Goal: Transaction & Acquisition: Obtain resource

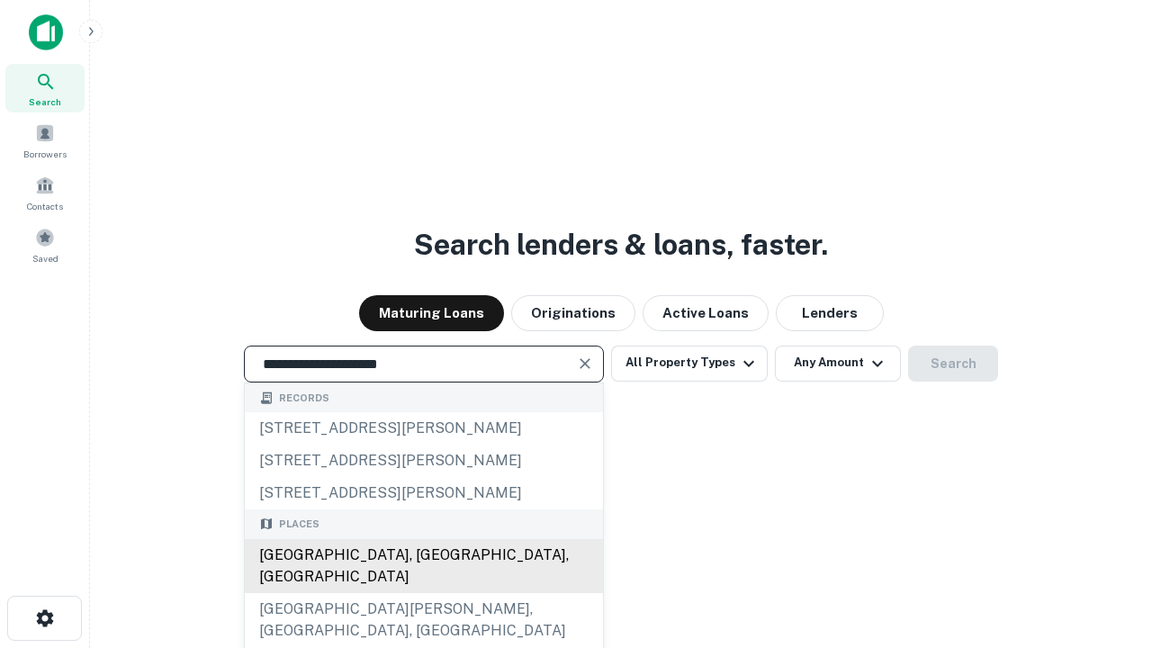
click at [423, 593] on div "[GEOGRAPHIC_DATA], [GEOGRAPHIC_DATA], [GEOGRAPHIC_DATA]" at bounding box center [424, 566] width 358 height 54
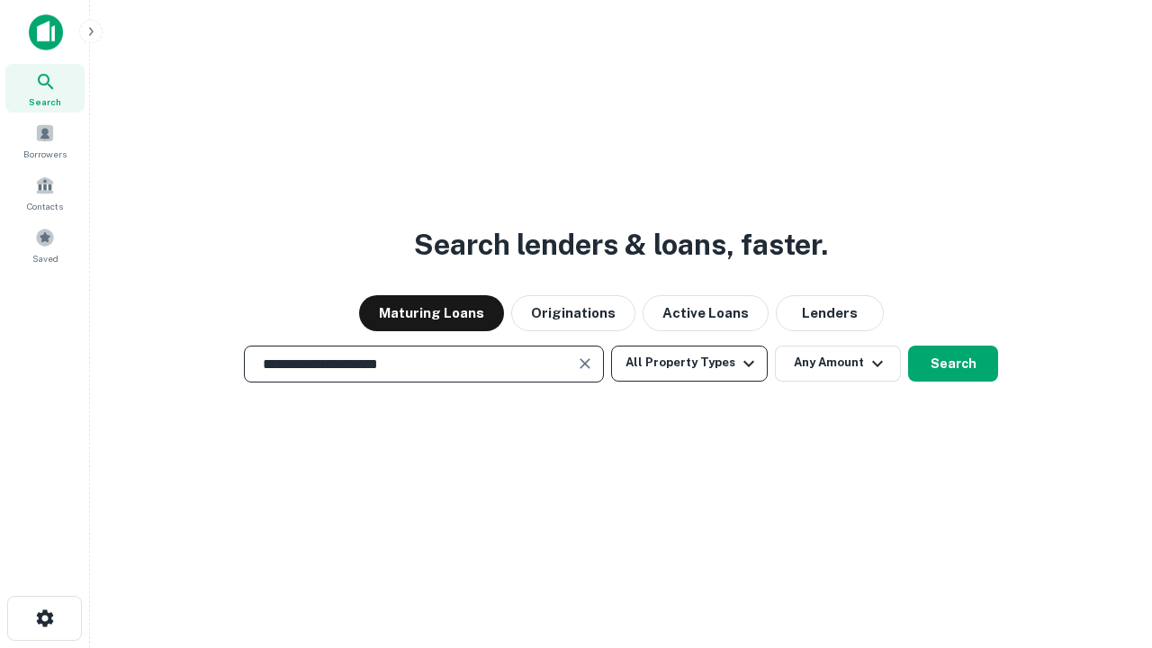
type input "**********"
click at [689, 363] on button "All Property Types" at bounding box center [689, 364] width 157 height 36
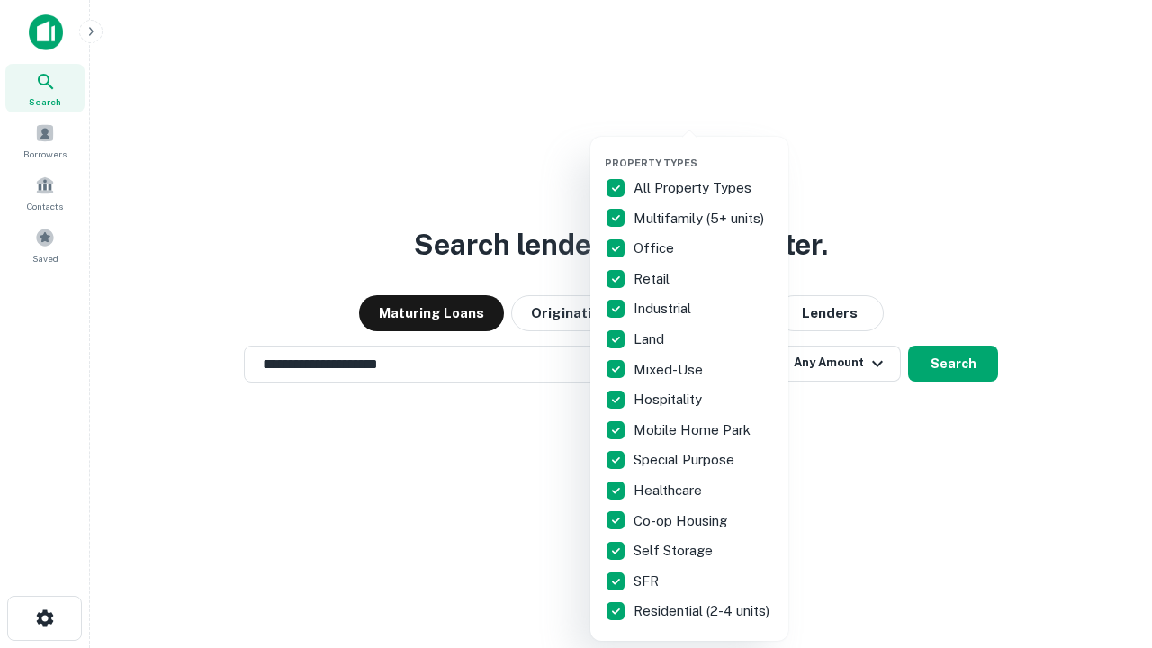
click at [704, 151] on button "button" at bounding box center [704, 151] width 198 height 1
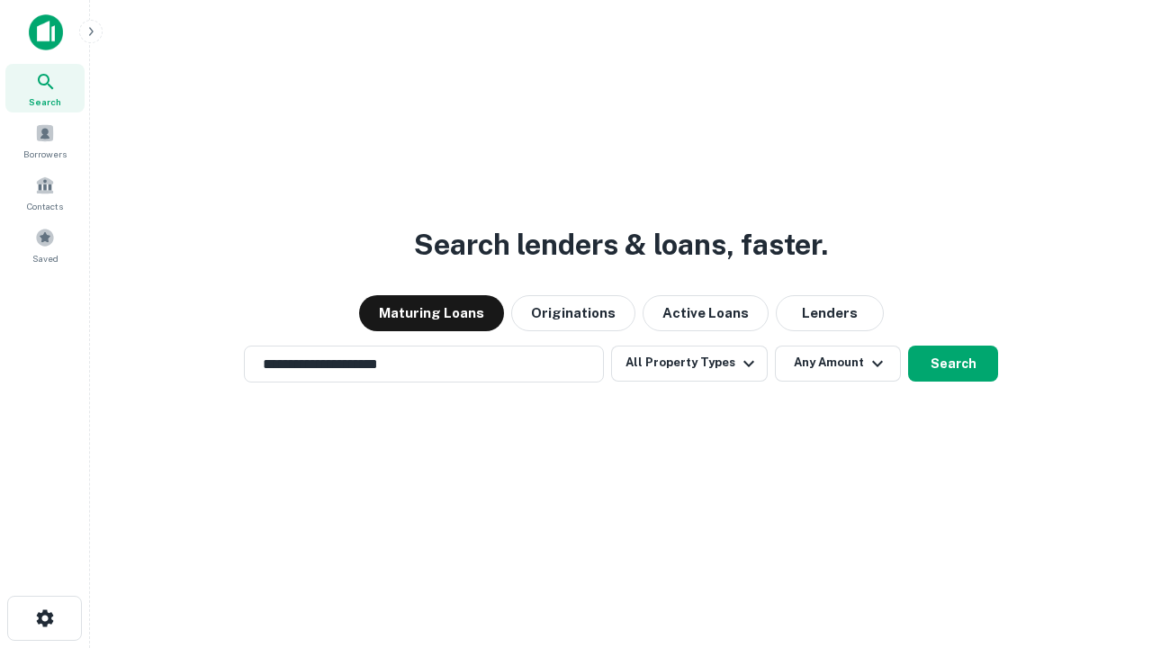
scroll to position [11, 217]
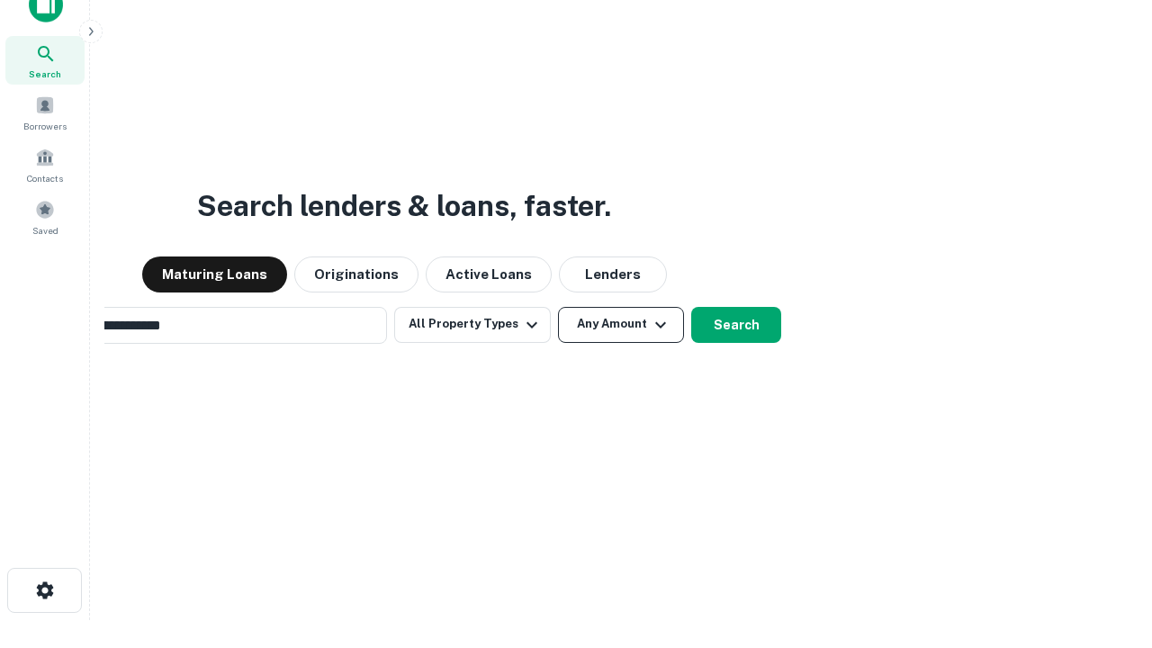
click at [558, 307] on button "Any Amount" at bounding box center [621, 325] width 126 height 36
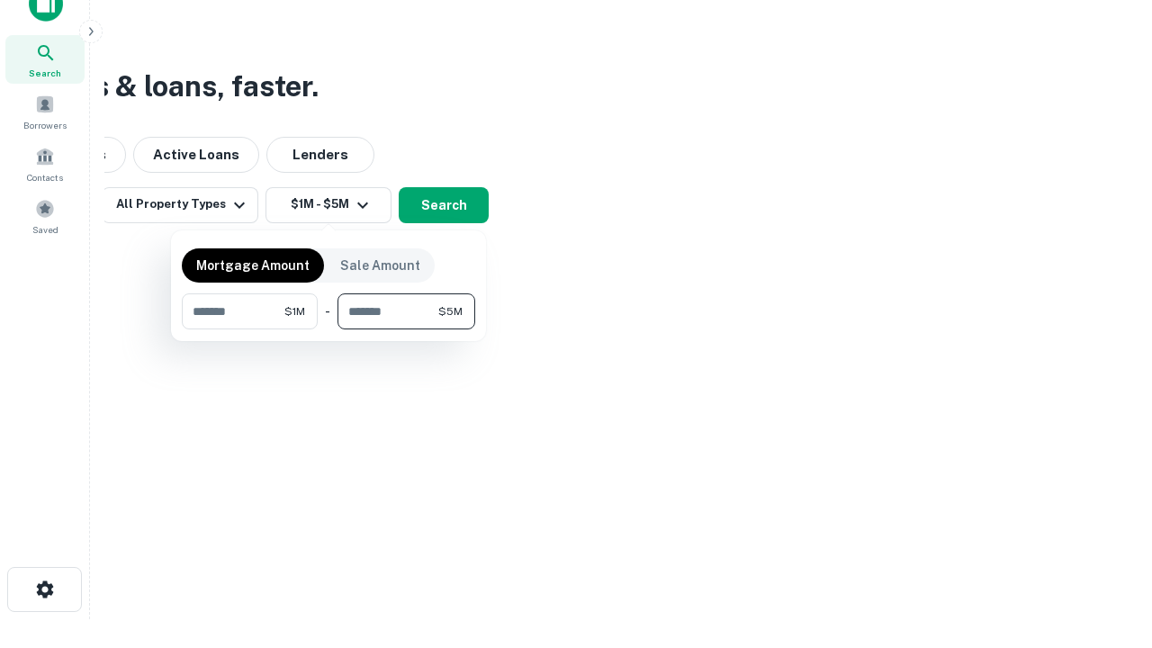
type input "*******"
click at [328, 329] on button "button" at bounding box center [328, 329] width 293 height 1
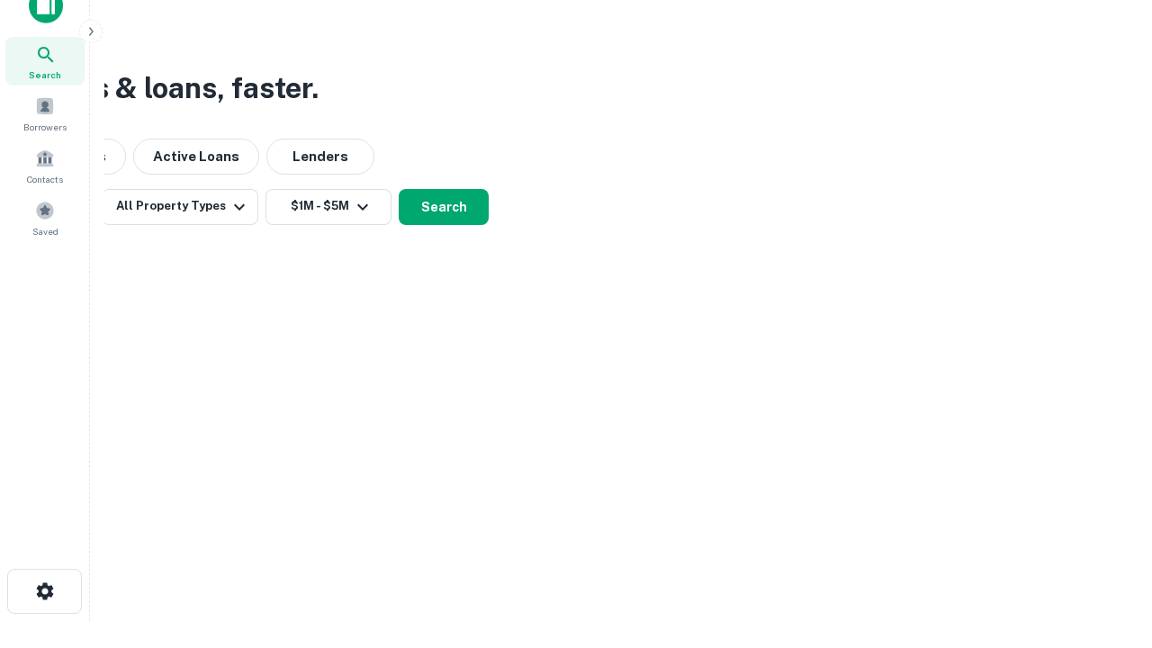
scroll to position [11, 332]
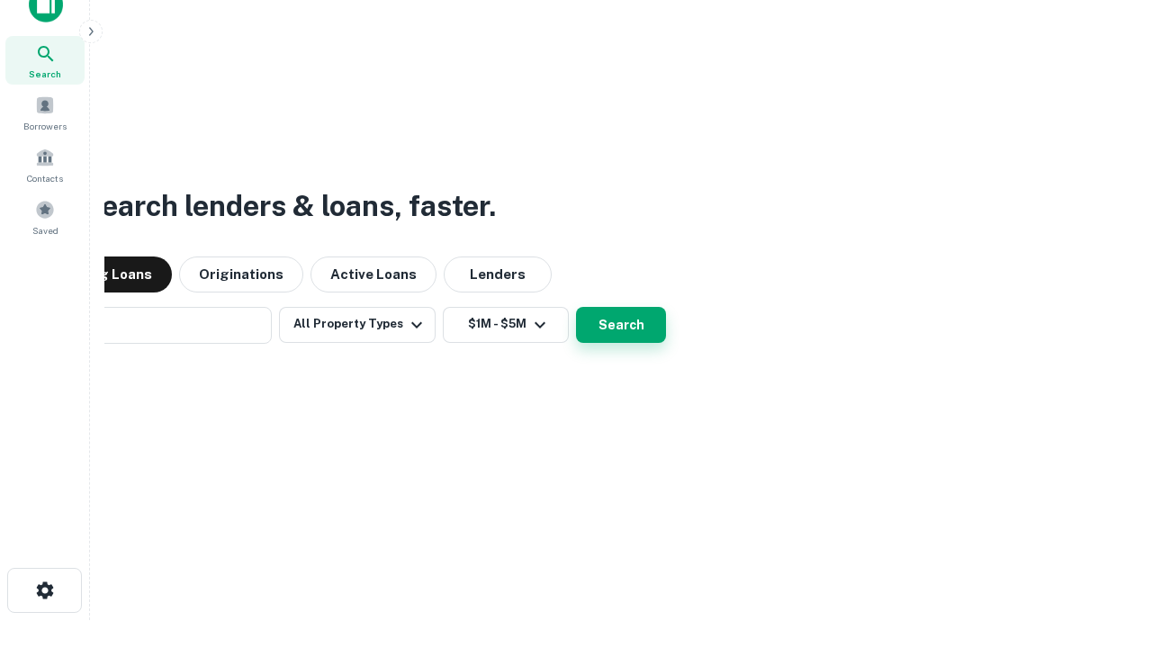
click at [576, 307] on button "Search" at bounding box center [621, 325] width 90 height 36
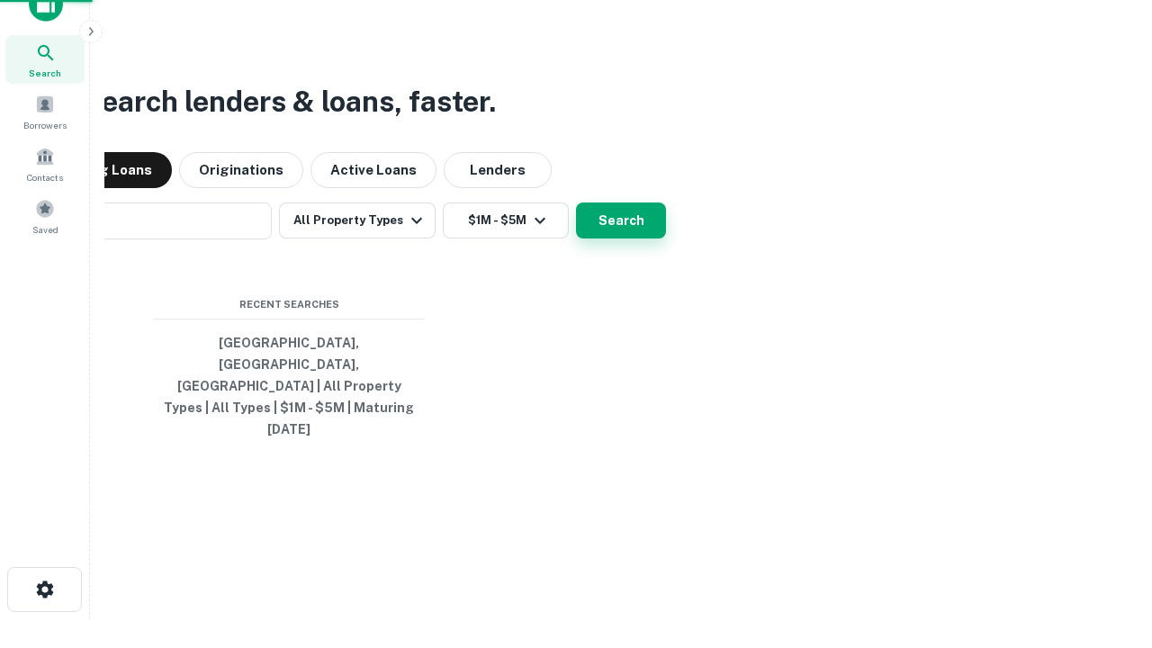
scroll to position [48, 509]
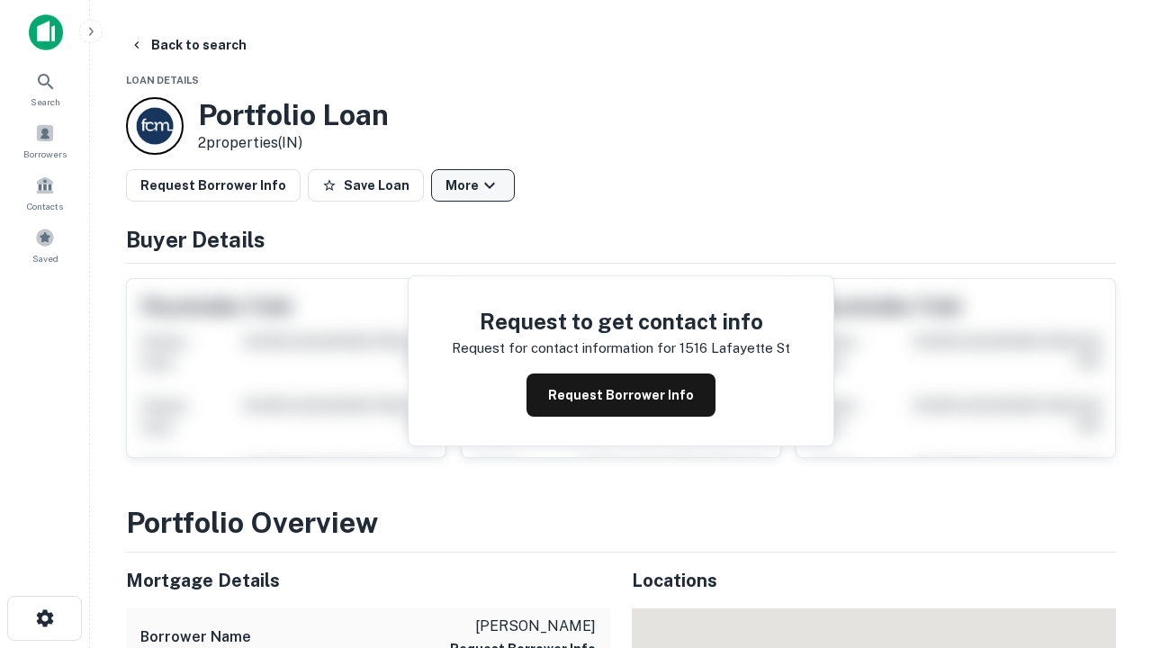
click at [472, 185] on button "More" at bounding box center [473, 185] width 84 height 32
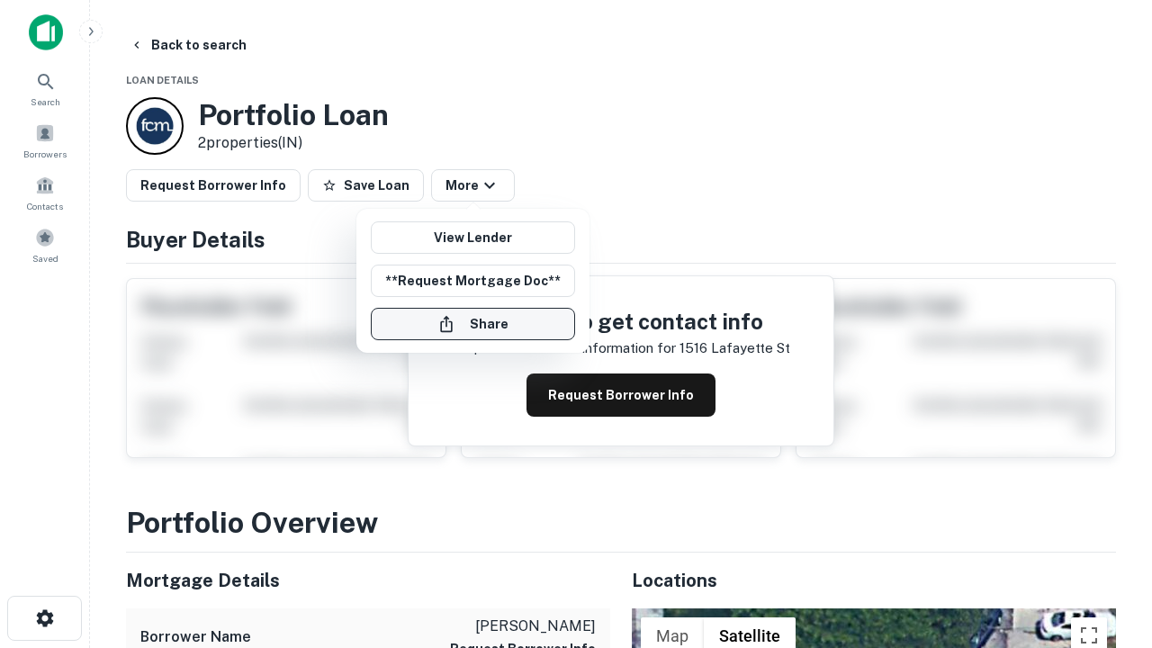
click at [472, 324] on button "Share" at bounding box center [473, 324] width 204 height 32
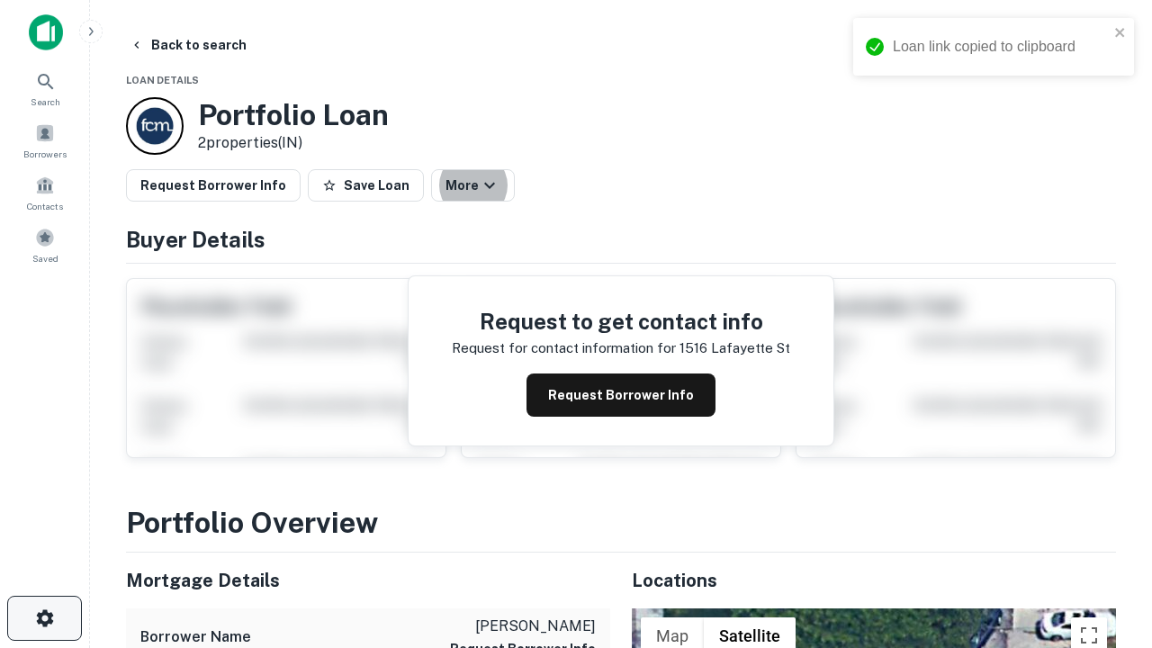
click at [44, 618] on icon "button" at bounding box center [45, 618] width 22 height 22
